Goal: Task Accomplishment & Management: Complete application form

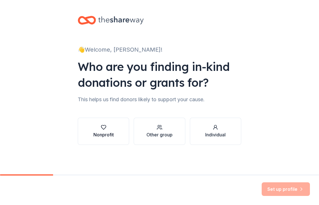
click at [106, 130] on div "Nonprofit" at bounding box center [103, 131] width 20 height 14
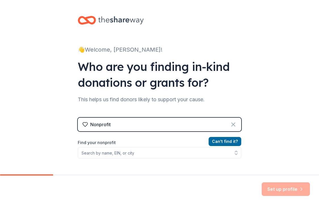
click at [231, 121] on icon at bounding box center [233, 124] width 7 height 7
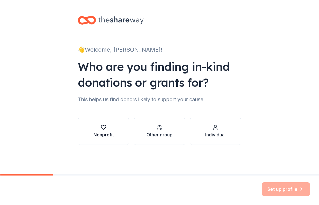
click at [105, 136] on div "Nonprofit" at bounding box center [103, 134] width 20 height 7
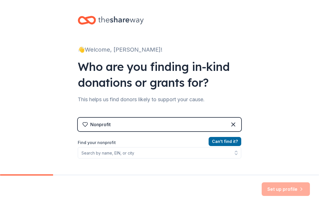
click at [92, 158] on div "Can ' t find it? Find your nonprofit" at bounding box center [159, 171] width 163 height 66
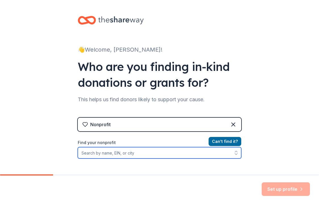
click at [90, 152] on input "Find your nonprofit" at bounding box center [159, 152] width 163 height 11
type input "Bedford Ind"
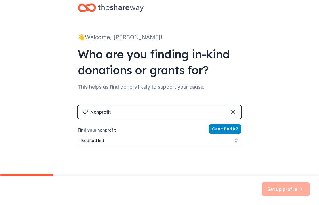
click at [229, 129] on button "Can ' t find it?" at bounding box center [224, 128] width 33 height 9
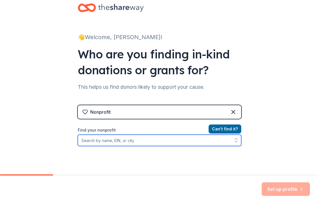
click at [130, 143] on input "Find your nonprofit" at bounding box center [159, 140] width 163 height 11
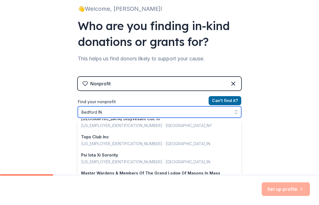
scroll to position [68, 0]
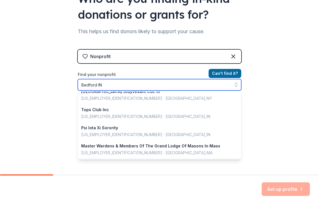
click at [107, 81] on input "Bedford IN" at bounding box center [159, 84] width 163 height 11
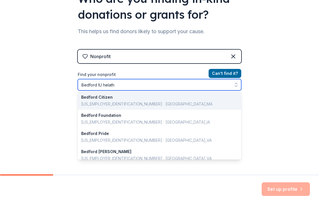
scroll to position [0, 0]
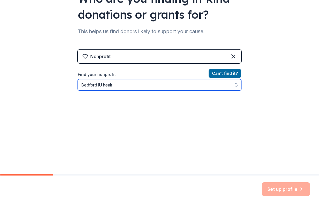
type input "Bedford IU health"
drag, startPoint x: 113, startPoint y: 86, endPoint x: 46, endPoint y: 86, distance: 67.2
click at [46, 86] on div "👋 Welcome, [PERSON_NAME]! Who are you finding in-kind donations or grants for? …" at bounding box center [159, 53] width 319 height 242
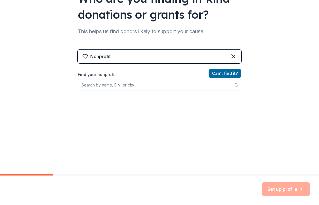
scroll to position [59, 0]
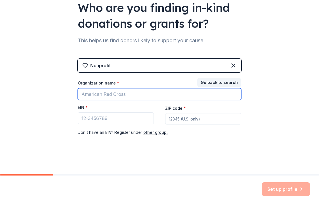
click at [129, 94] on input "Organization name *" at bounding box center [159, 94] width 163 height 12
type input "IU Health"
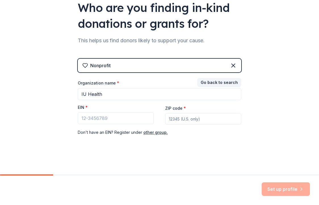
type input "47421"
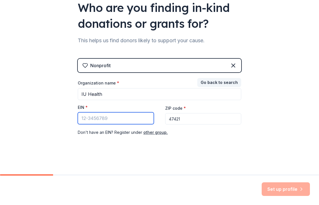
click at [102, 119] on input "EIN *" at bounding box center [116, 118] width 76 height 12
click at [149, 133] on button "other group." at bounding box center [155, 132] width 24 height 7
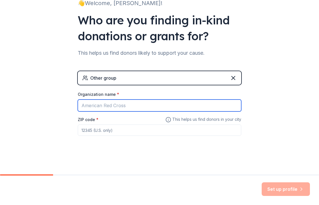
click at [111, 104] on input "Organization name *" at bounding box center [159, 106] width 163 height 12
type input "IU Health"
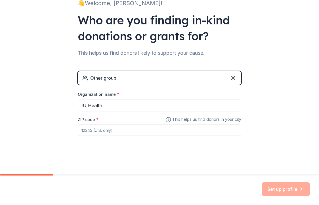
type input "47421"
click at [290, 187] on button "Set up profile" at bounding box center [285, 189] width 48 height 14
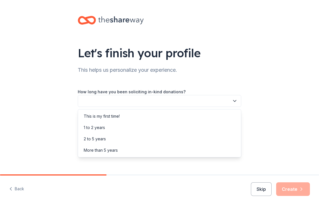
click at [236, 103] on icon "button" at bounding box center [235, 101] width 6 height 6
click at [112, 115] on div "This is my first time!" at bounding box center [102, 116] width 36 height 7
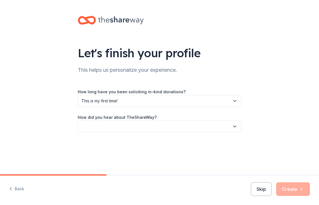
click at [236, 124] on icon "button" at bounding box center [235, 127] width 6 height 6
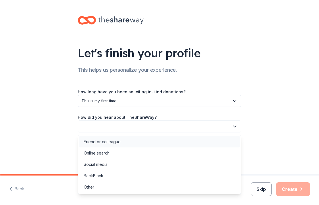
click at [111, 139] on div "Friend or colleague" at bounding box center [102, 141] width 37 height 7
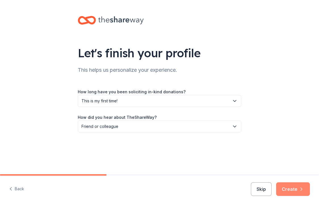
click at [296, 189] on button "Create" at bounding box center [293, 189] width 34 height 14
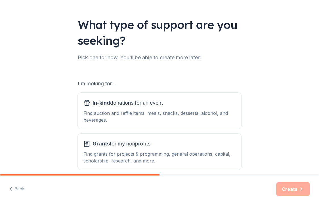
scroll to position [54, 0]
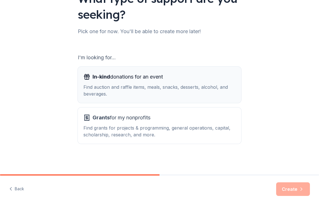
click at [156, 81] on div "In-kind donations for an event Find auction and raffle items, meals, snacks, de…" at bounding box center [159, 84] width 152 height 25
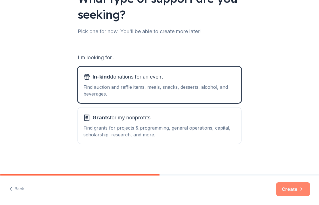
click at [298, 186] on button "Create" at bounding box center [293, 189] width 34 height 14
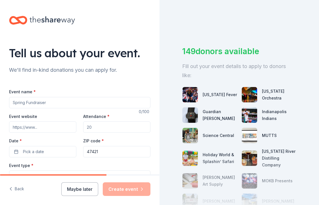
click at [20, 103] on input "Event name *" at bounding box center [79, 102] width 141 height 11
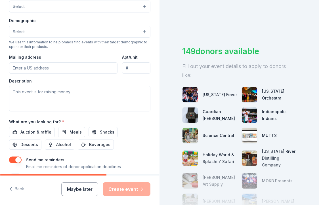
scroll to position [170, 0]
type input "Oncology Fundraiser"
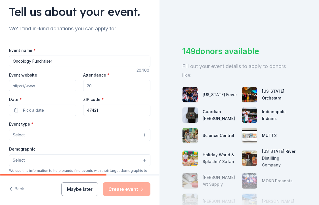
scroll to position [0, 0]
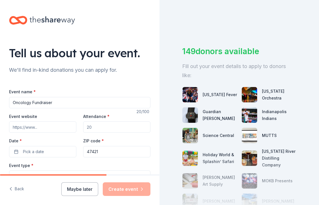
click at [57, 117] on div "Event website" at bounding box center [42, 123] width 67 height 20
click at [67, 115] on div "Event website" at bounding box center [42, 123] width 67 height 20
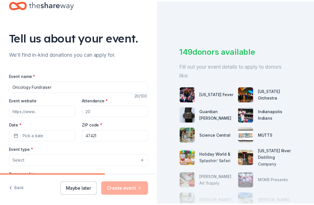
scroll to position [28, 0]
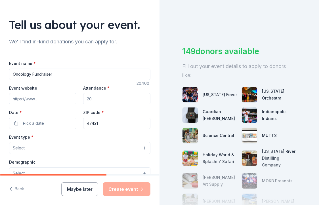
click at [94, 100] on input "Attendance *" at bounding box center [116, 98] width 67 height 11
drag, startPoint x: 94, startPoint y: 100, endPoint x: 82, endPoint y: 100, distance: 11.3
click at [83, 100] on input "Attendance *" at bounding box center [116, 98] width 67 height 11
type input "20"
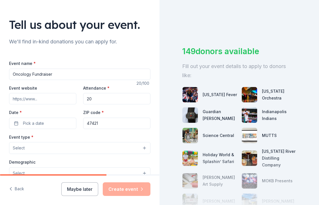
drag, startPoint x: 93, startPoint y: 98, endPoint x: 69, endPoint y: 96, distance: 23.9
click at [73, 100] on div "Event website Attendance * 20 Date * Pick a date ZIP code * 47421" at bounding box center [79, 106] width 141 height 45
click at [81, 189] on button "Maybe later" at bounding box center [79, 189] width 37 height 14
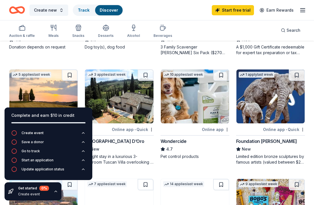
scroll to position [142, 0]
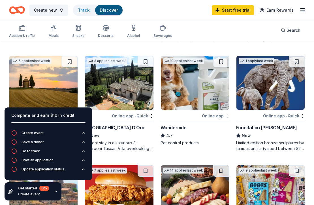
click at [40, 169] on div "Update application status" at bounding box center [43, 169] width 43 height 5
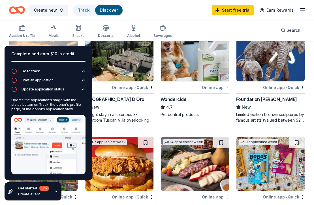
scroll to position [0, 0]
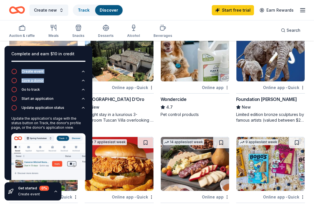
drag, startPoint x: 82, startPoint y: 52, endPoint x: 75, endPoint y: 82, distance: 31.2
click at [75, 82] on div "Complete and earn $10 in credit Create event Save a donor Go to track Start an …" at bounding box center [49, 113] width 88 height 134
click at [202, 111] on div "Wondercide 4.7 Pet control products" at bounding box center [195, 107] width 69 height 22
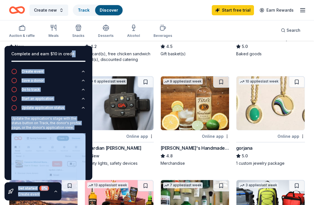
drag, startPoint x: 69, startPoint y: 50, endPoint x: 101, endPoint y: 49, distance: 32.3
click at [101, 49] on div "Complete and earn $10 in credit Create event Save a donor Go to track Start an …" at bounding box center [157, 108] width 314 height 815
click at [59, 126] on div "Update the application's stage with the status button on Track, the donor's pro…" at bounding box center [48, 123] width 74 height 14
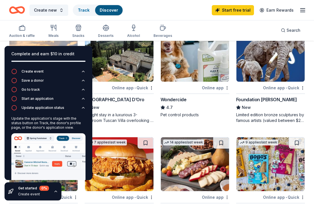
scroll to position [85, 0]
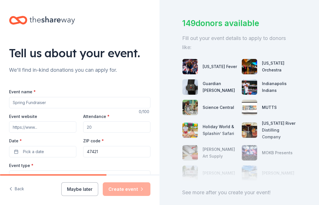
scroll to position [28, 0]
click at [40, 102] on input "Event name *" at bounding box center [79, 102] width 141 height 11
type input "Oncology Fundraiser"
drag, startPoint x: 98, startPoint y: 129, endPoint x: 65, endPoint y: 130, distance: 32.6
click at [65, 130] on div "Event website Attendance * Date * Pick a date ZIP code * 47421" at bounding box center [79, 135] width 141 height 45
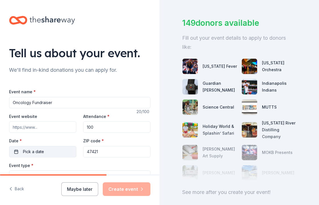
type input "100"
click at [33, 149] on span "Pick a date" at bounding box center [33, 151] width 21 height 7
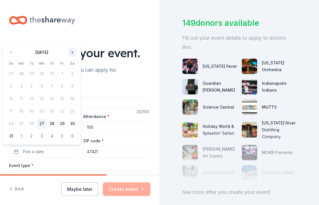
click at [72, 51] on button "Go to next month" at bounding box center [72, 52] width 8 height 8
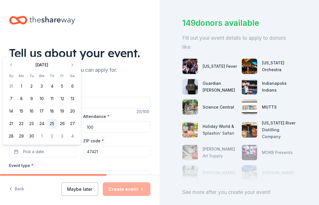
click at [50, 122] on button "25" at bounding box center [52, 124] width 10 height 10
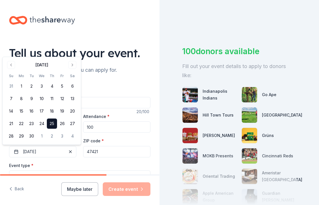
click at [121, 164] on div "Event type * Select" at bounding box center [79, 172] width 141 height 21
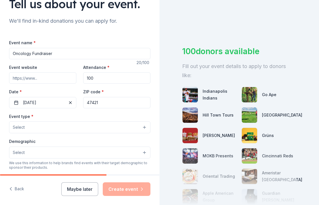
scroll to position [57, 0]
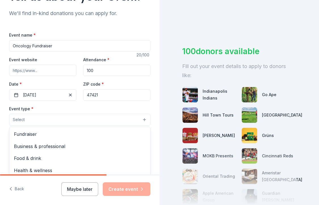
click at [59, 123] on button "Select" at bounding box center [79, 120] width 141 height 12
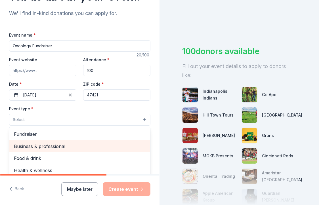
click at [39, 147] on span "Business & professional" at bounding box center [80, 146] width 132 height 7
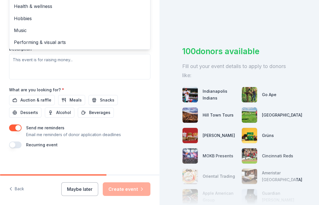
scroll to position [204, 0]
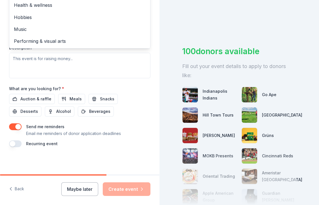
click at [68, 100] on div "Event name * Oncology Fundraiser 20 /100 Event website Attendance * 100 Date * …" at bounding box center [79, 16] width 141 height 263
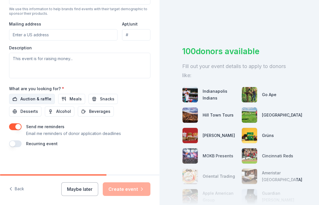
click at [25, 98] on span "Auction & raffle" at bounding box center [35, 99] width 31 height 7
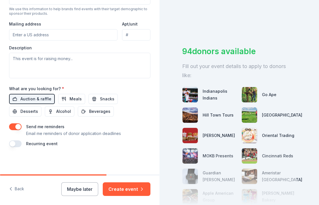
click at [122, 187] on button "Create event" at bounding box center [127, 189] width 48 height 14
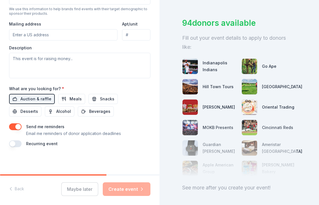
scroll to position [56, 0]
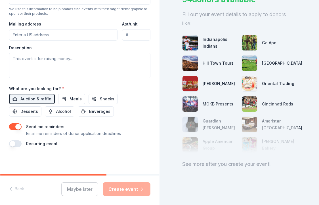
click at [127, 188] on div "Maybe later Create event" at bounding box center [105, 189] width 89 height 14
click at [130, 189] on div "Maybe later Create event" at bounding box center [105, 189] width 89 height 14
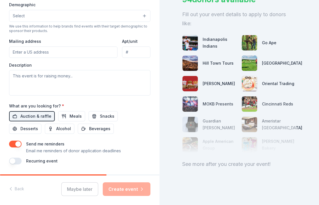
scroll to position [204, 0]
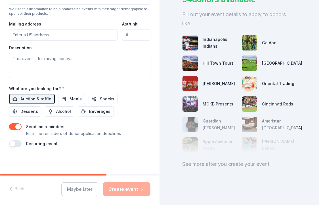
click at [117, 189] on div "Maybe later Create event" at bounding box center [105, 189] width 89 height 14
drag, startPoint x: 117, startPoint y: 189, endPoint x: 136, endPoint y: 191, distance: 19.7
click at [136, 191] on div "Maybe later Create event" at bounding box center [105, 189] width 89 height 14
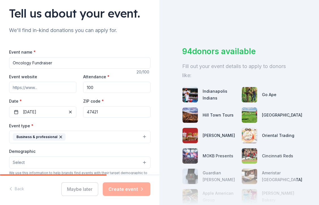
scroll to position [0, 0]
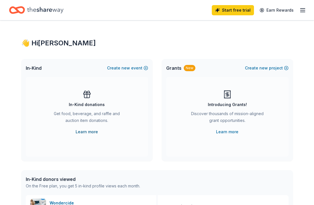
click at [80, 132] on link "Learn more" at bounding box center [87, 131] width 22 height 7
